Goal: Task Accomplishment & Management: Manage account settings

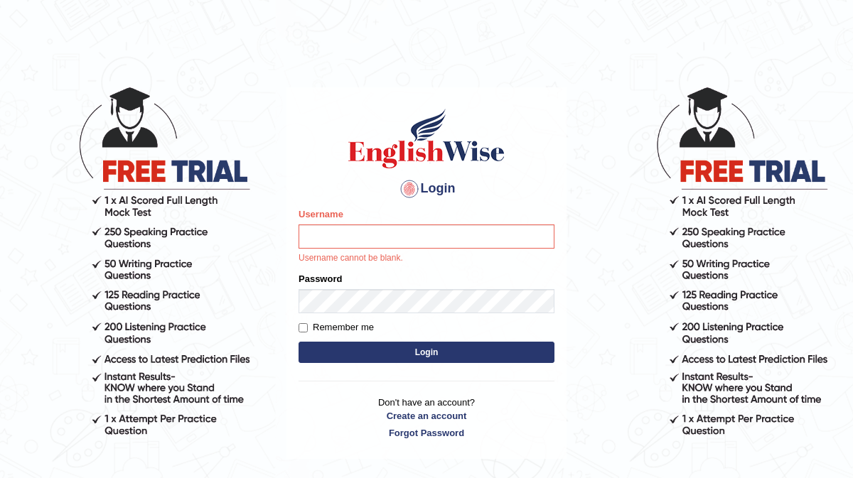
click at [468, 474] on div "Login Please fix the following errors: Username Username cannot be blank. Passw…" at bounding box center [426, 282] width 284 height 478
click at [362, 241] on input "Username" at bounding box center [426, 236] width 256 height 24
